Goal: Task Accomplishment & Management: Complete application form

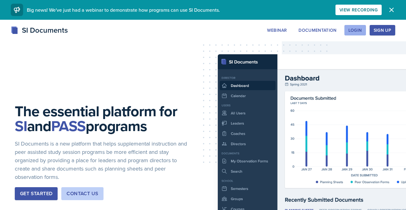
click at [357, 30] on div "Login" at bounding box center [355, 30] width 14 height 5
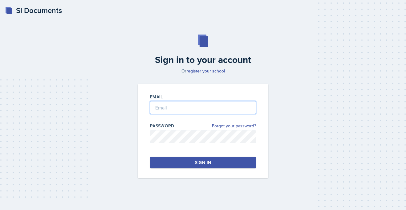
type input "[PERSON_NAME][EMAIL_ADDRESS][PERSON_NAME][DOMAIN_NAME]"
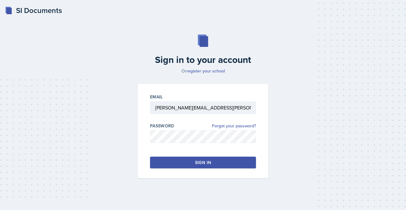
click at [183, 158] on button "Sign in" at bounding box center [203, 162] width 106 height 12
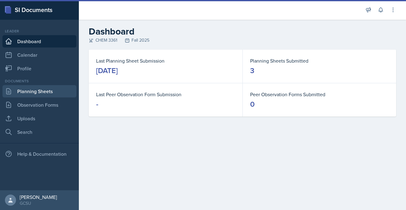
click at [40, 94] on link "Planning Sheets" at bounding box center [39, 91] width 74 height 12
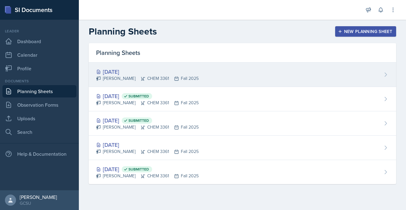
click at [114, 76] on div "[PERSON_NAME] CHEM 3361 Fall 2025" at bounding box center [147, 78] width 102 height 6
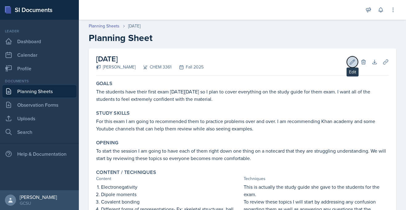
click at [351, 61] on icon at bounding box center [352, 62] width 6 height 6
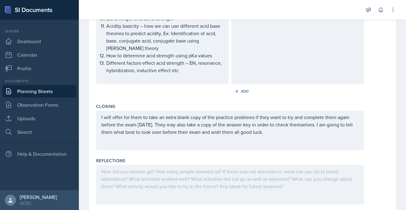
scroll to position [337, 0]
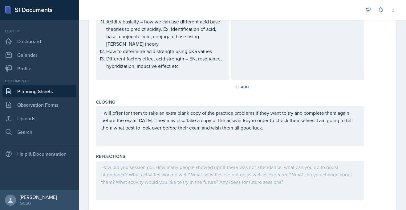
click at [117, 160] on div at bounding box center [230, 179] width 268 height 39
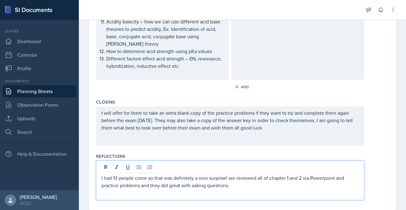
click at [327, 174] on p "I had 13 people come so that was definitely a nice surprise! we reviewed all of…" at bounding box center [229, 181] width 257 height 15
click at [261, 174] on p "I had 13 people come so that was definitely a nice surprise! we reviewed all of…" at bounding box center [229, 181] width 257 height 15
click at [111, 180] on p "I had 13 people come so that was definitely a nice surprise! we reviewed all of…" at bounding box center [229, 185] width 257 height 22
click at [126, 181] on p "I had 13 people come so that was definitely a nice surprise! we reviewed all of…" at bounding box center [229, 185] width 257 height 22
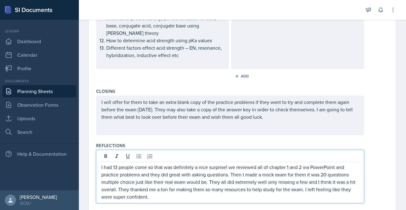
scroll to position [351, 0]
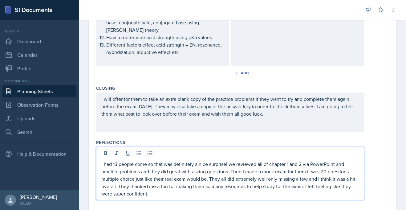
click at [387, 146] on div "I had 13 people come so that was definitely a nice surprise! we reviewed all of…" at bounding box center [242, 172] width 292 height 53
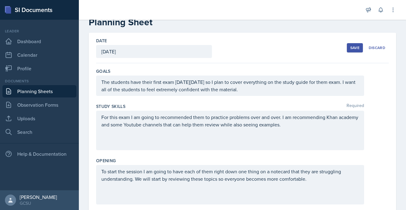
scroll to position [14, 0]
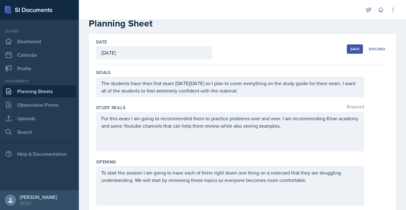
click at [355, 50] on div "Save" at bounding box center [354, 48] width 9 height 5
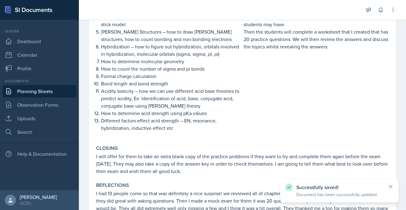
scroll to position [243, 0]
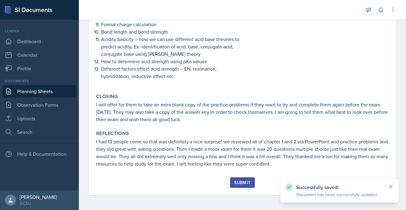
click at [246, 181] on div "Submit" at bounding box center [242, 182] width 16 height 5
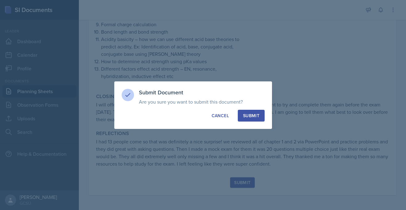
click at [253, 118] on button "Submit" at bounding box center [251, 116] width 27 height 12
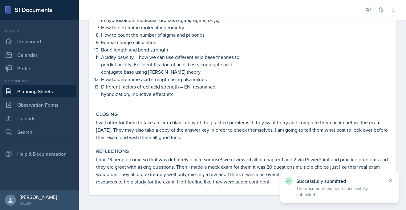
scroll to position [226, 0]
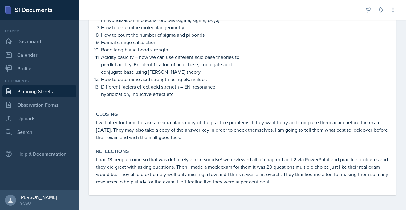
click at [253, 118] on p "I will offer for them to take an extra blank copy of the practice problems if t…" at bounding box center [242, 129] width 292 height 22
